Goal: Task Accomplishment & Management: Manage account settings

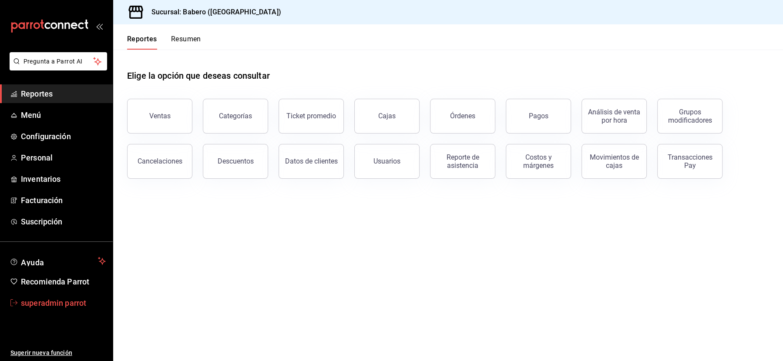
click at [39, 304] on span "superadmin parrot" at bounding box center [63, 303] width 85 height 12
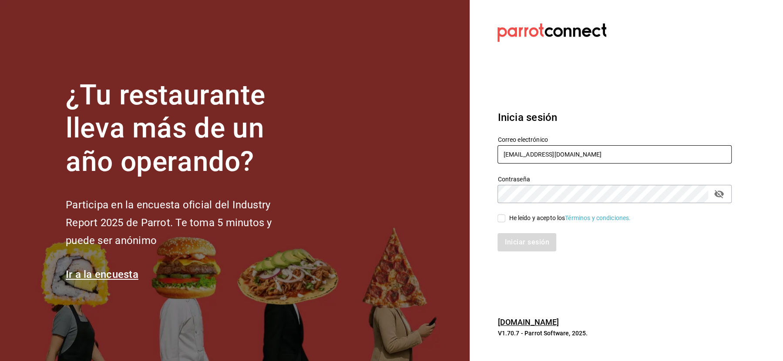
click at [608, 148] on input "cafeandrea@cdmx.com" at bounding box center [615, 154] width 234 height 18
click at [538, 155] on input "cafeandrea@cdmx.combiberon@romanorte.com" at bounding box center [615, 154] width 234 height 18
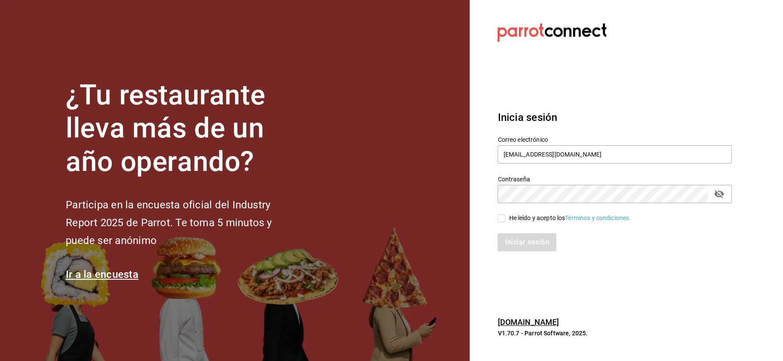
type input "biberon@romanorte.com"
click at [511, 219] on div "He leído y acepto los Términos y condiciones." at bounding box center [570, 218] width 122 height 9
click at [506, 219] on input "He leído y acepto los Términos y condiciones." at bounding box center [502, 219] width 8 height 8
checkbox input "true"
click at [511, 241] on button "Iniciar sesión" at bounding box center [527, 242] width 59 height 18
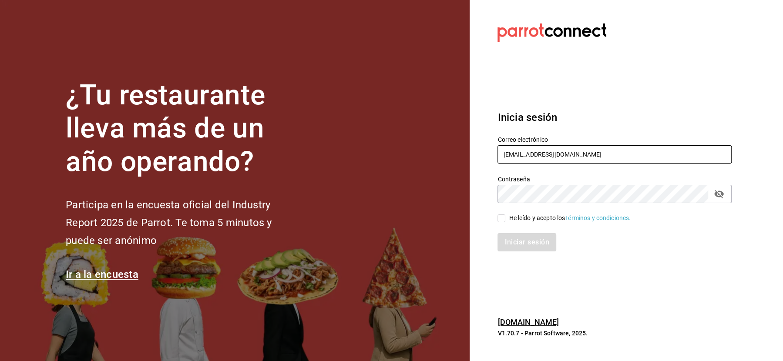
click at [530, 156] on input "cafeandrea@cdmx.com" at bounding box center [615, 154] width 234 height 18
click at [530, 156] on input "[EMAIL_ADDRESS][DOMAIN_NAME]" at bounding box center [615, 154] width 234 height 18
paste input "biberon@romanorte"
type input "[EMAIL_ADDRESS][DOMAIN_NAME]"
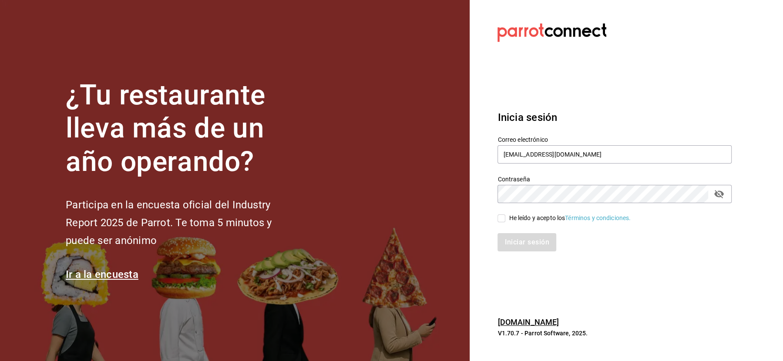
click at [506, 216] on span "He leído y acepto los Términos y condiciones." at bounding box center [568, 218] width 125 height 9
click at [506, 216] on input "He leído y acepto los Términos y condiciones." at bounding box center [502, 219] width 8 height 8
checkbox input "true"
click at [519, 241] on button "Iniciar sesión" at bounding box center [527, 242] width 59 height 18
click at [527, 152] on input "cafeandrea@cdmx.com" at bounding box center [615, 154] width 234 height 18
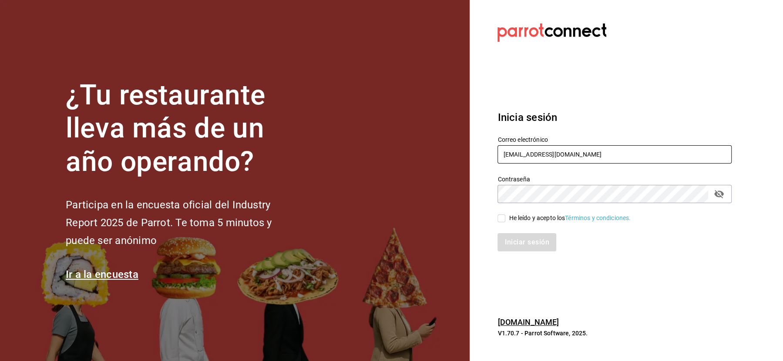
click at [527, 152] on input "cafeandrea@cdmx.com" at bounding box center [615, 154] width 234 height 18
paste input "biberon@romanorte"
type input "biberon@romanorte.com"
click at [518, 215] on div "He leído y acepto los Términos y condiciones." at bounding box center [570, 218] width 122 height 9
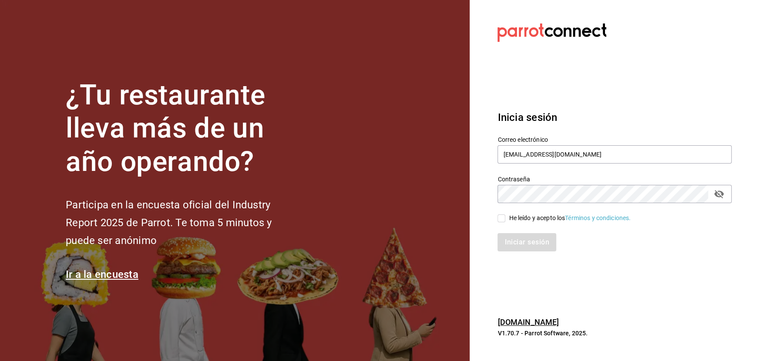
click at [506, 215] on input "He leído y acepto los Términos y condiciones." at bounding box center [502, 219] width 8 height 8
checkbox input "true"
click at [518, 247] on button "Iniciar sesión" at bounding box center [527, 242] width 59 height 18
click at [557, 151] on input "[EMAIL_ADDRESS][DOMAIN_NAME]" at bounding box center [615, 154] width 234 height 18
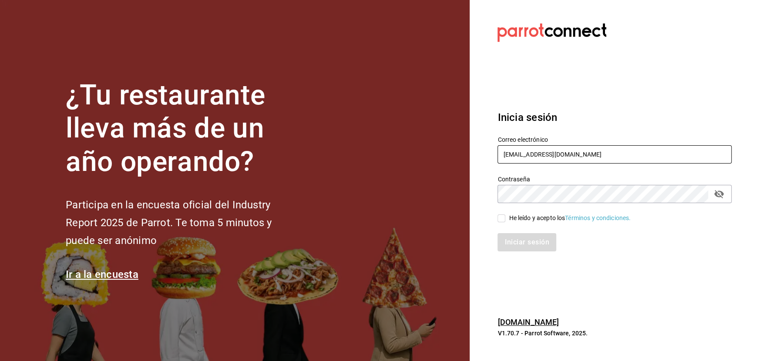
click at [557, 151] on input "[EMAIL_ADDRESS][DOMAIN_NAME]" at bounding box center [615, 154] width 234 height 18
paste input "biberon@romanorte"
click at [714, 197] on button "passwordField" at bounding box center [719, 194] width 15 height 15
click at [502, 154] on input "biberon@romanorte.com" at bounding box center [615, 154] width 234 height 18
click at [519, 151] on input "biberon@romanorte.com" at bounding box center [615, 154] width 234 height 18
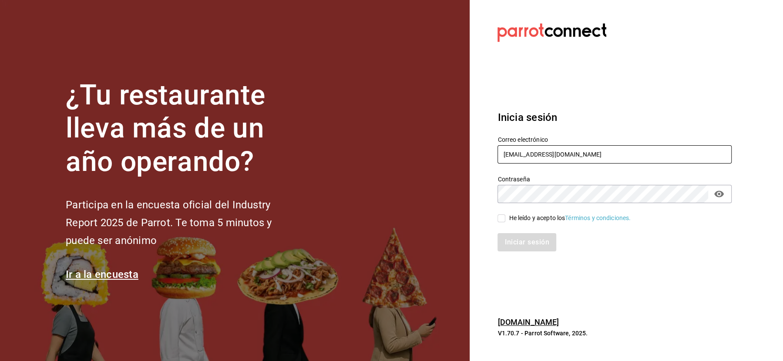
click at [519, 151] on input "biberon@romanorte.com" at bounding box center [615, 154] width 234 height 18
paste input ""biberonrm@romanorte.com ""
click at [507, 158] on input ""biberonrm@romanorte.com" at bounding box center [615, 154] width 234 height 18
click at [506, 157] on input ""biberonrm@romanorte.com" at bounding box center [615, 154] width 234 height 18
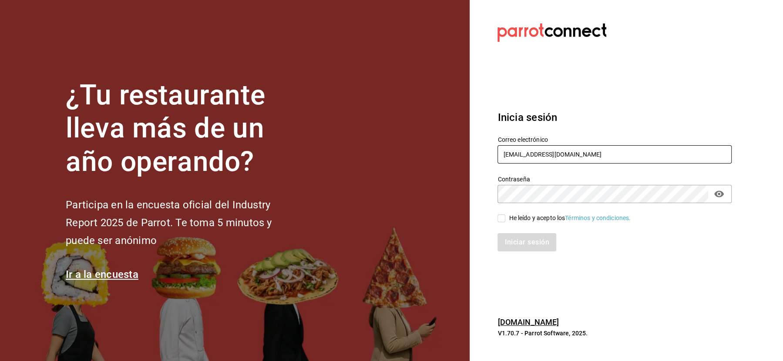
type input "biberonrm@romanorte.com"
click at [537, 226] on div "Iniciar sesión" at bounding box center [609, 237] width 245 height 29
click at [534, 221] on div "He leído y acepto los Términos y condiciones." at bounding box center [570, 218] width 122 height 9
click at [506, 221] on input "He leído y acepto los Términos y condiciones." at bounding box center [502, 219] width 8 height 8
checkbox input "true"
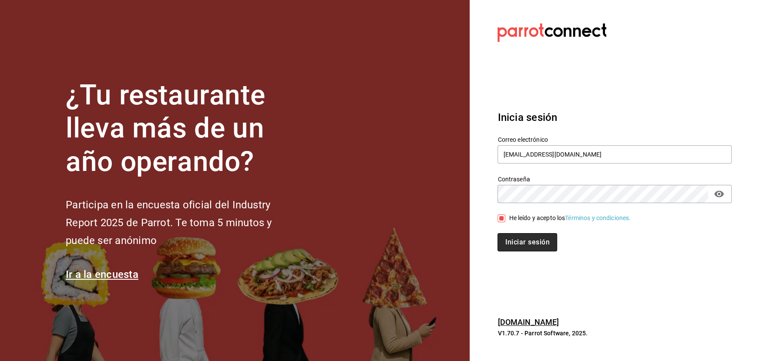
click at [533, 239] on button "Iniciar sesión" at bounding box center [527, 242] width 59 height 18
